Goal: Use online tool/utility: Utilize a website feature to perform a specific function

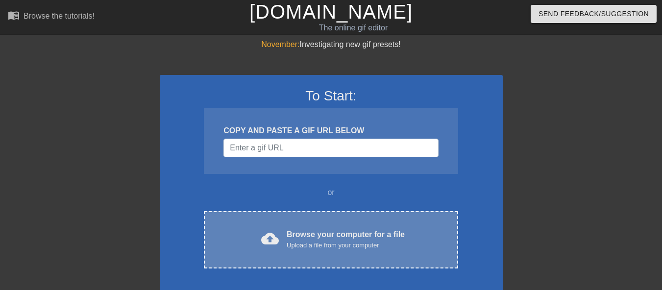
click at [307, 233] on div "Browse your computer for a file Upload a file from your computer" at bounding box center [346, 240] width 118 height 22
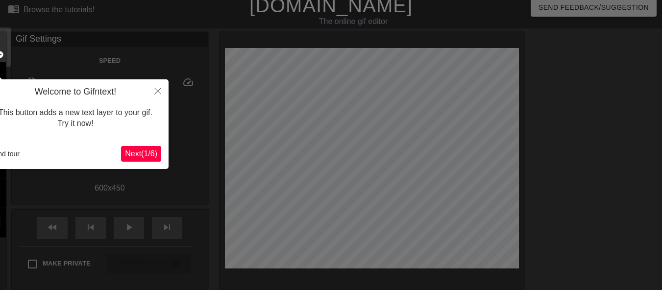
scroll to position [24, 0]
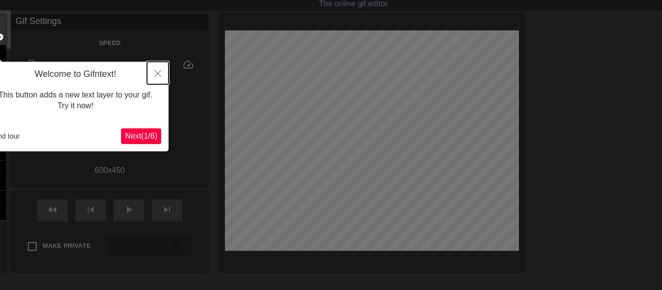
click at [163, 69] on button "Close" at bounding box center [158, 73] width 22 height 23
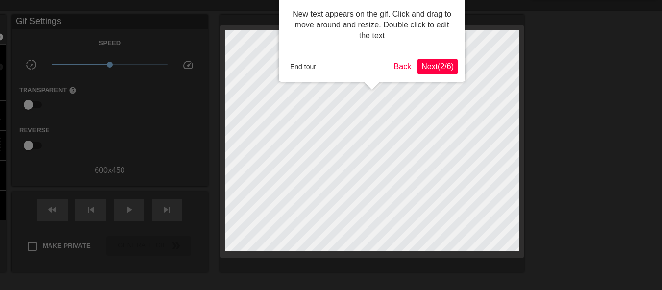
scroll to position [0, 0]
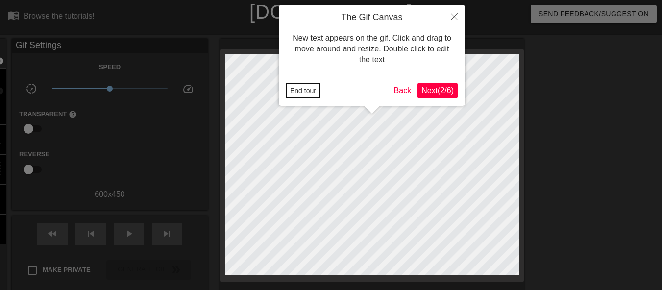
click at [311, 91] on button "End tour" at bounding box center [303, 90] width 34 height 15
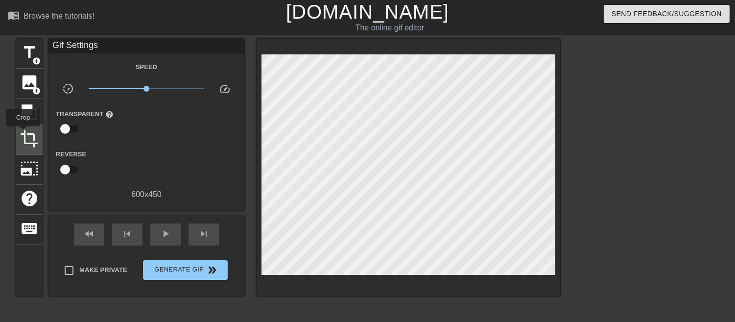
click at [23, 133] on span "crop" at bounding box center [29, 138] width 19 height 19
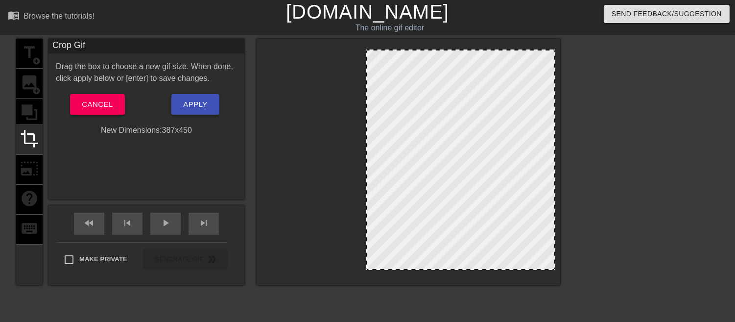
drag, startPoint x: 263, startPoint y: 167, endPoint x: 367, endPoint y: 172, distance: 104.4
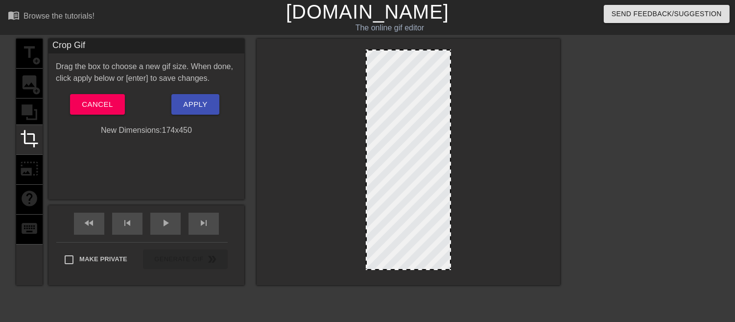
drag, startPoint x: 555, startPoint y: 177, endPoint x: 451, endPoint y: 184, distance: 104.5
click at [451, 184] on div at bounding box center [450, 159] width 5 height 218
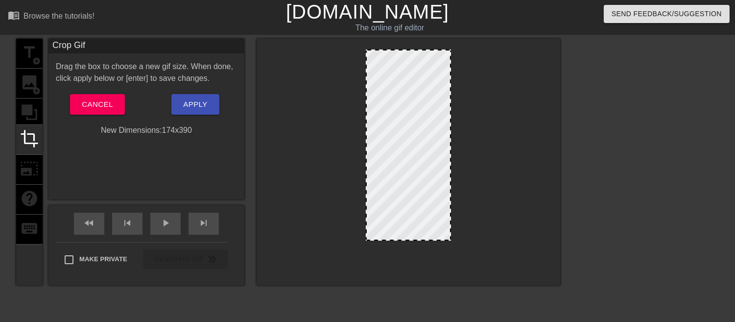
drag, startPoint x: 408, startPoint y: 269, endPoint x: 412, endPoint y: 240, distance: 29.8
click at [412, 240] on div at bounding box center [408, 239] width 83 height 5
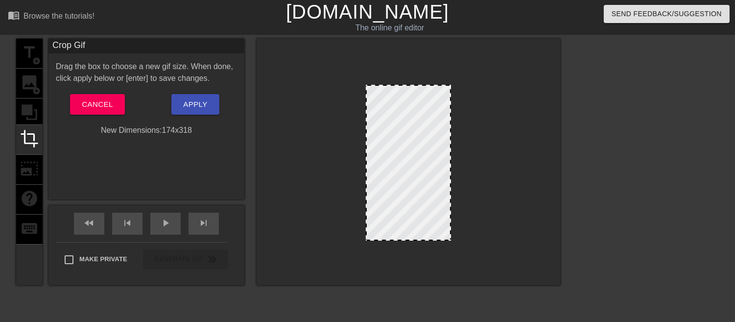
drag, startPoint x: 409, startPoint y: 51, endPoint x: 410, endPoint y: 86, distance: 35.3
click at [196, 106] on span "Apply" at bounding box center [195, 104] width 24 height 13
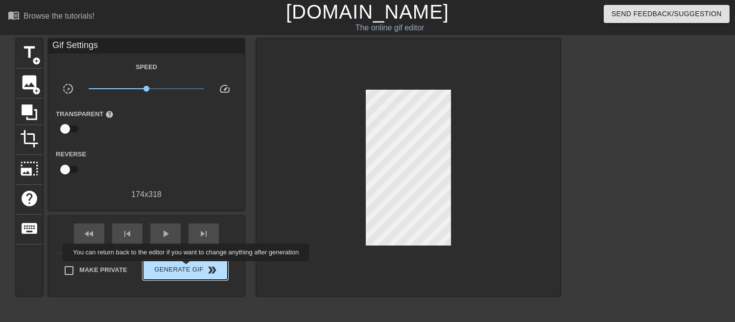
click at [187, 268] on span "Generate Gif double_arrow" at bounding box center [185, 270] width 77 height 12
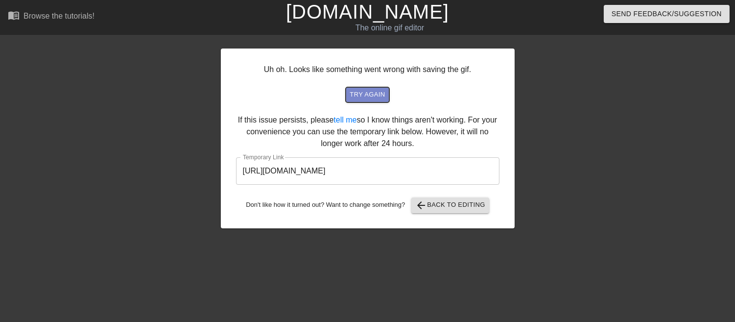
click at [359, 94] on span "try again" at bounding box center [367, 94] width 35 height 11
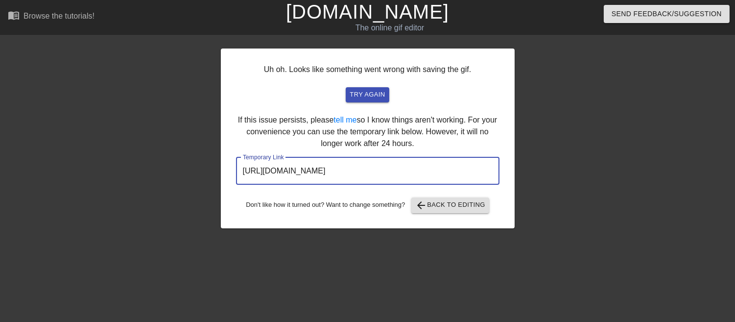
drag, startPoint x: 447, startPoint y: 174, endPoint x: 222, endPoint y: 180, distance: 224.9
click at [222, 180] on div "Uh oh. Looks like something went wrong with saving the gif. try again If this i…" at bounding box center [368, 138] width 294 height 180
